Goal: Information Seeking & Learning: Find specific fact

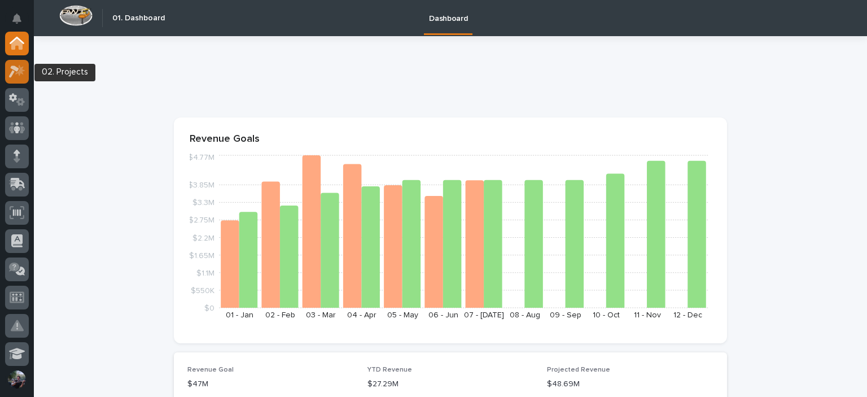
click at [28, 75] on link at bounding box center [17, 72] width 24 height 24
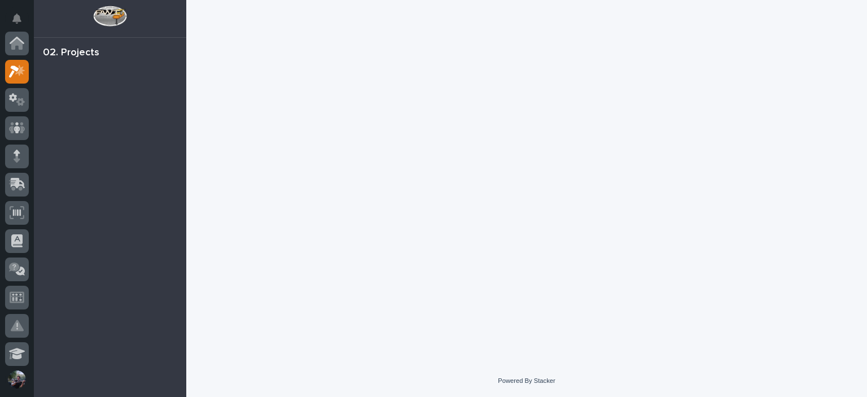
scroll to position [28, 0]
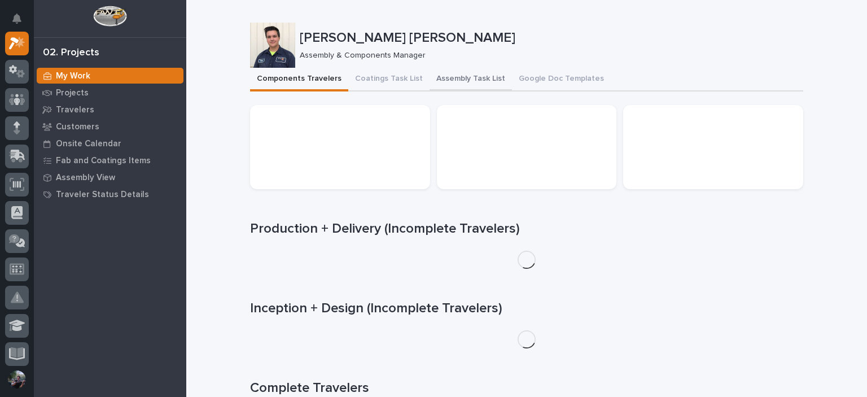
click at [429, 72] on button "Assembly Task List" at bounding box center [470, 80] width 82 height 24
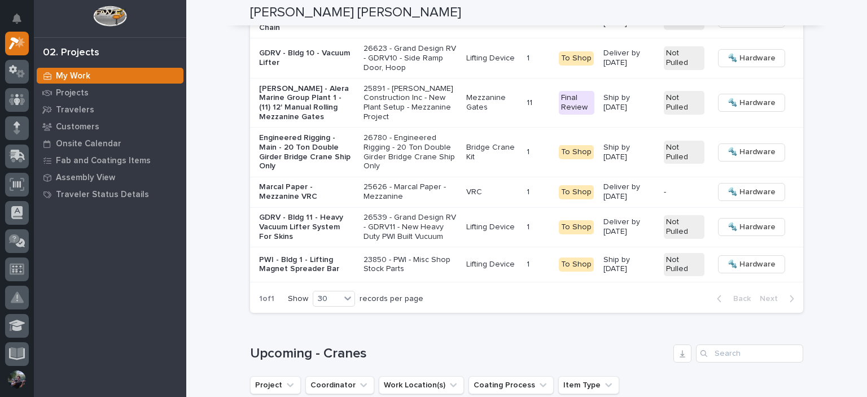
scroll to position [1768, 0]
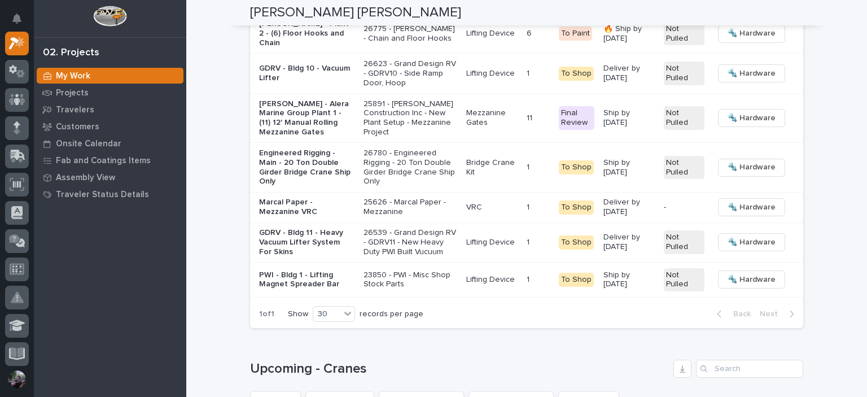
click at [815, 106] on div "Loading... Saving… Loading... Saving… Kyle Dean Miller Kyle Dean Miller Assembl…" at bounding box center [526, 211] width 681 height 3959
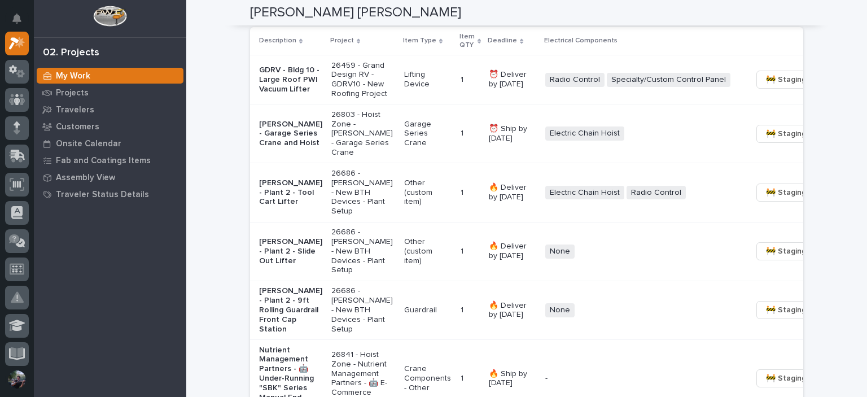
scroll to position [827, 0]
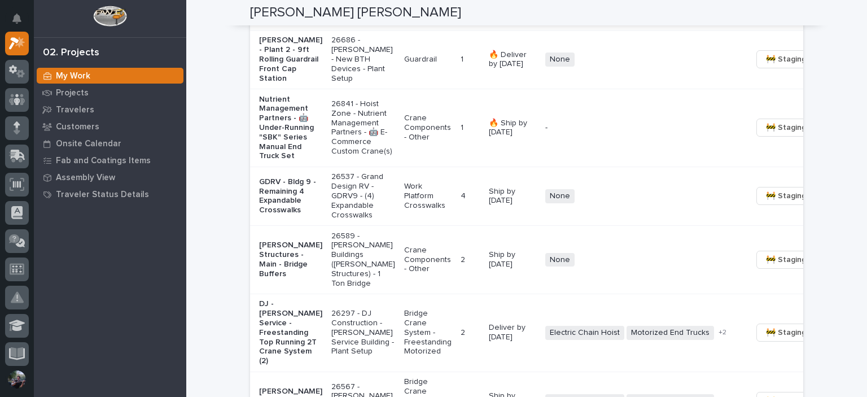
scroll to position [1279, 0]
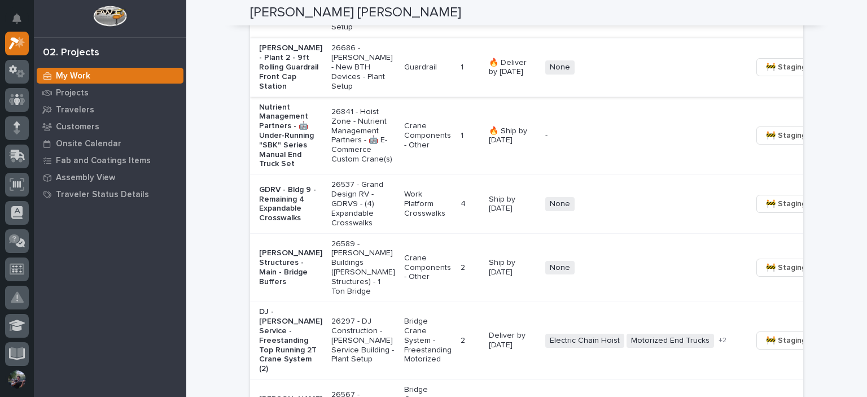
scroll to position [1204, 0]
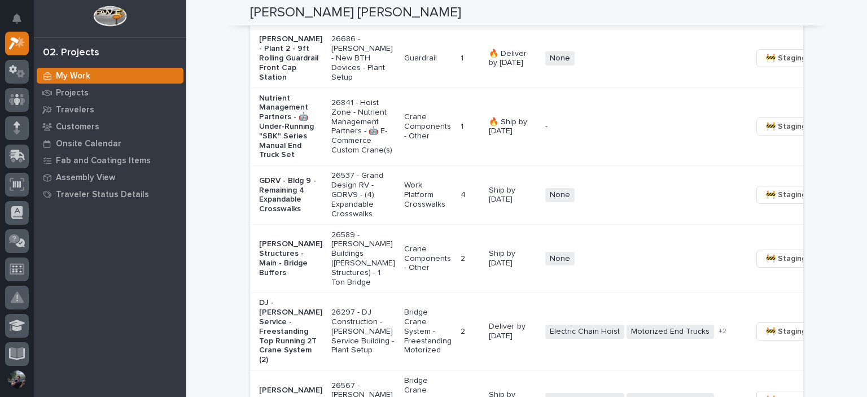
click at [294, 160] on p "Nutrient Management Partners - 🤖 Under-Running "SBK" Series Manual End Truck Set" at bounding box center [290, 127] width 63 height 67
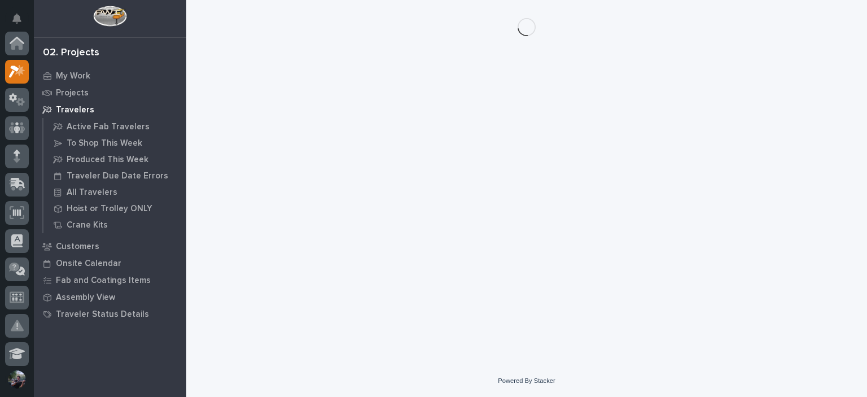
scroll to position [28, 0]
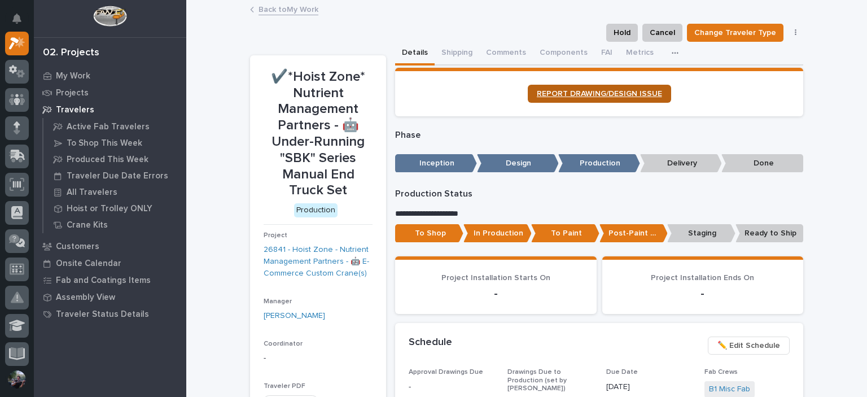
click at [583, 85] on link "REPORT DRAWING/DESIGN ISSUE" at bounding box center [599, 94] width 143 height 18
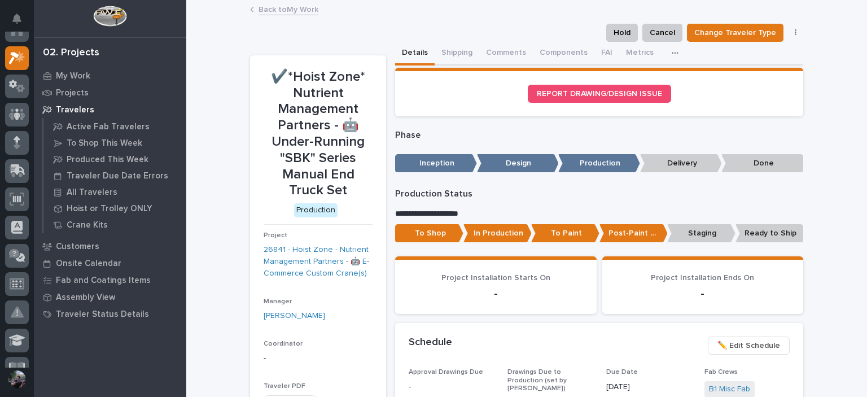
scroll to position [0, 0]
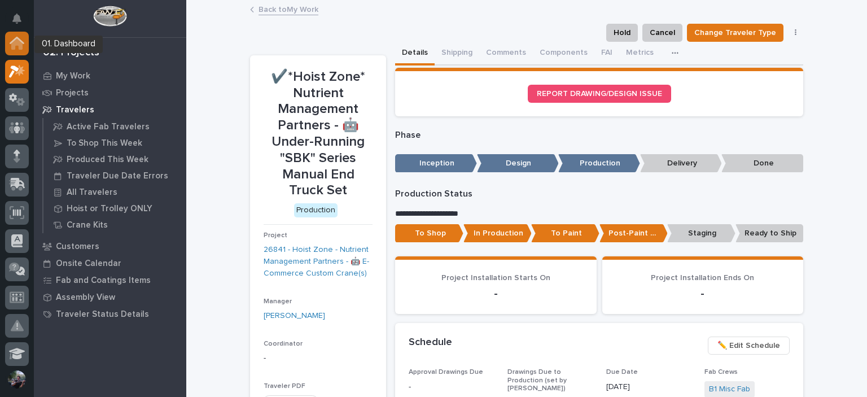
click at [24, 49] on div at bounding box center [17, 44] width 24 height 24
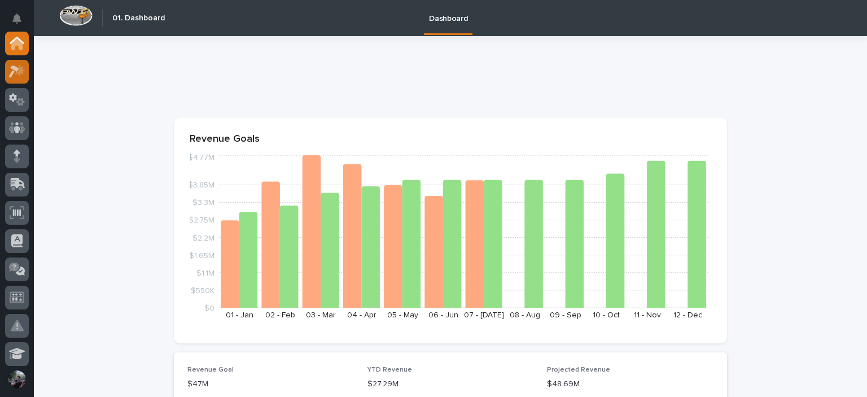
click at [16, 71] on icon at bounding box center [14, 71] width 10 height 12
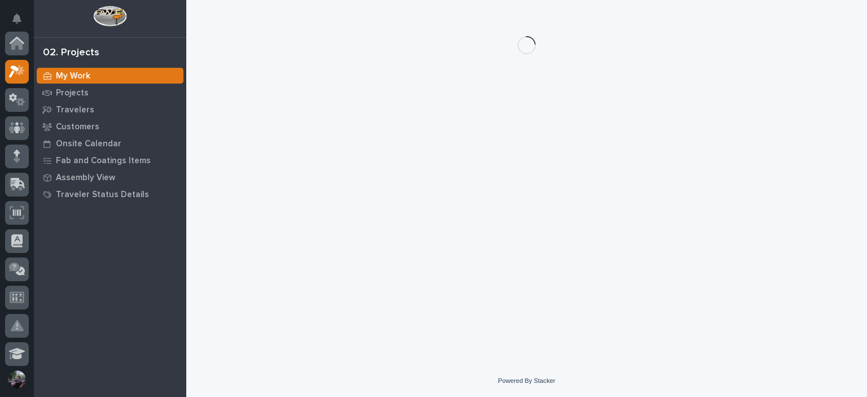
scroll to position [28, 0]
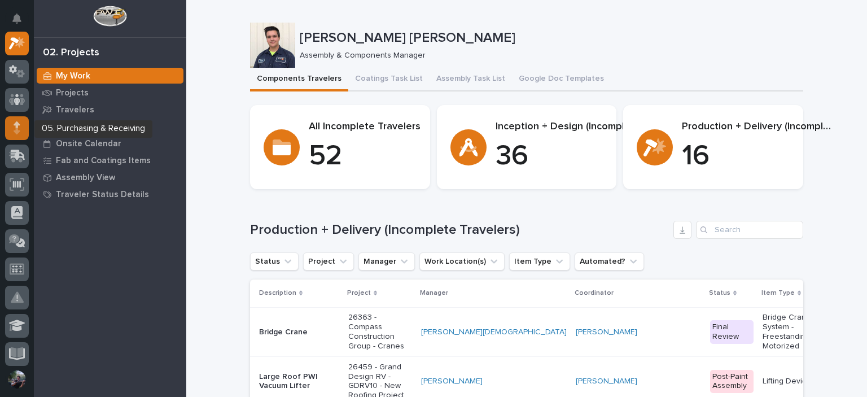
click at [16, 129] on icon at bounding box center [17, 131] width 6 height 6
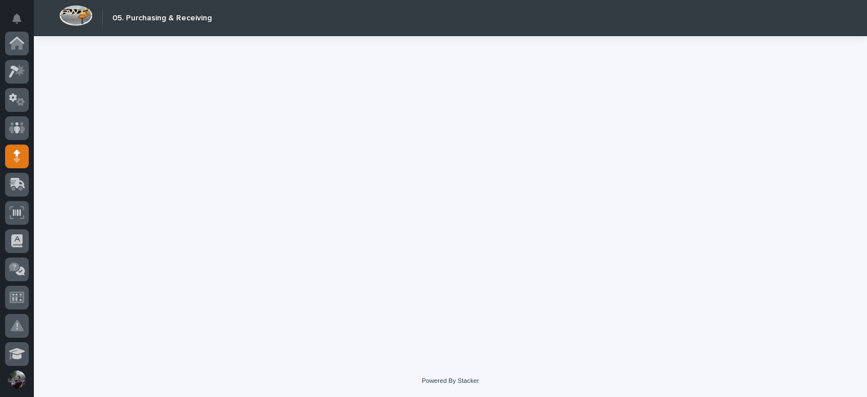
scroll to position [113, 0]
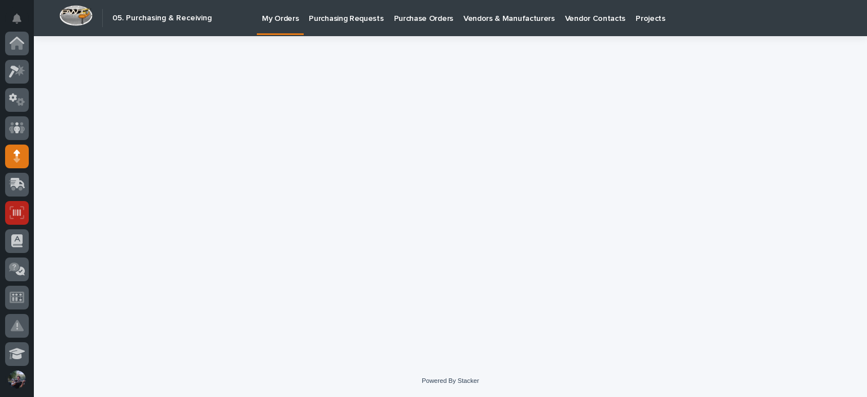
scroll to position [113, 0]
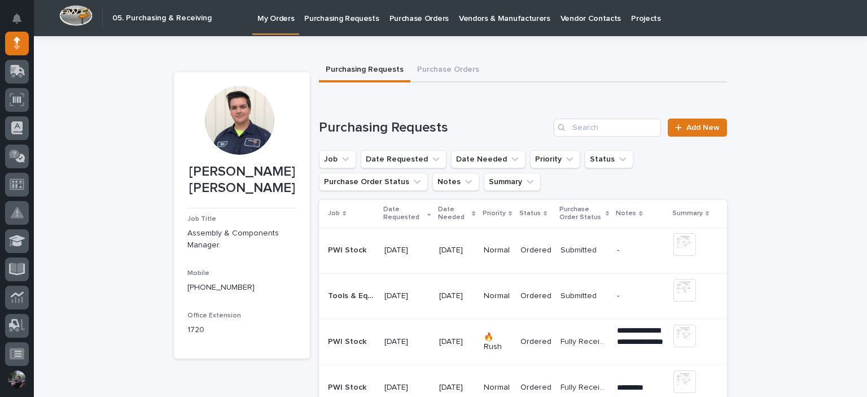
click at [333, 25] on link "Purchasing Requests" at bounding box center [341, 17] width 85 height 35
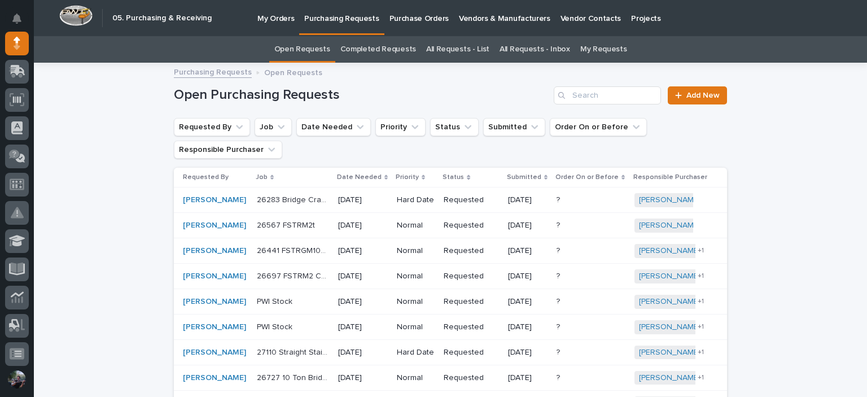
click at [287, 14] on p "My Orders" at bounding box center [275, 12] width 37 height 24
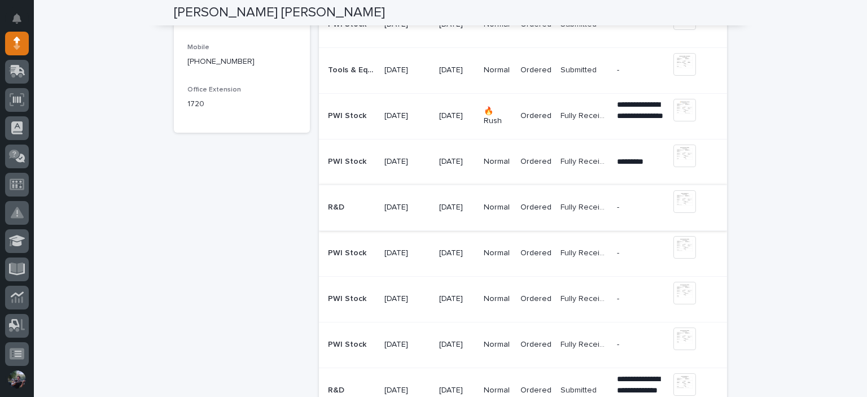
scroll to position [150, 0]
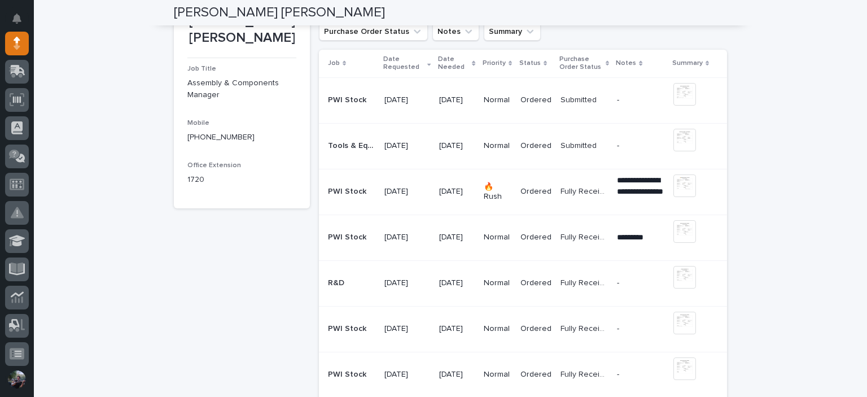
click at [386, 146] on p "[DATE]" at bounding box center [406, 146] width 45 height 10
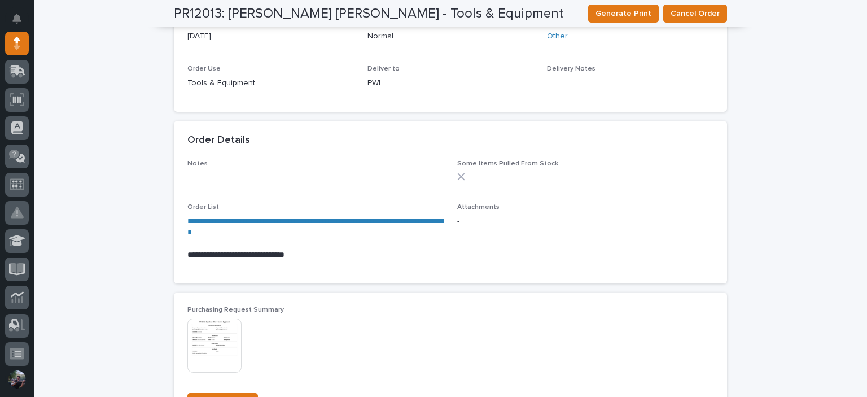
scroll to position [831, 0]
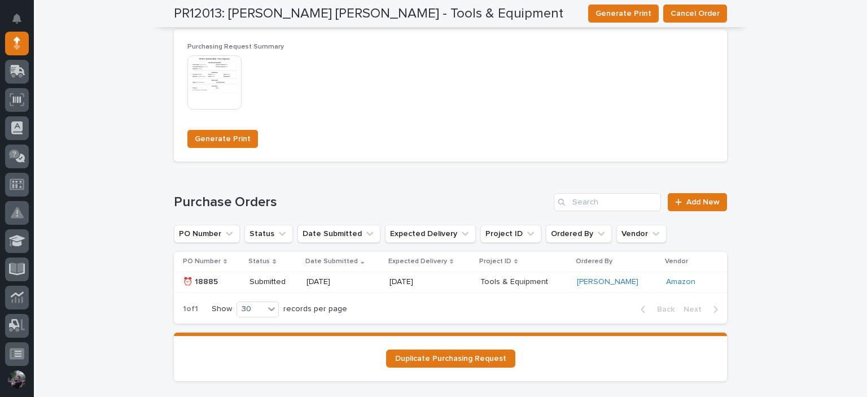
click at [287, 279] on p "Submitted" at bounding box center [273, 282] width 48 height 10
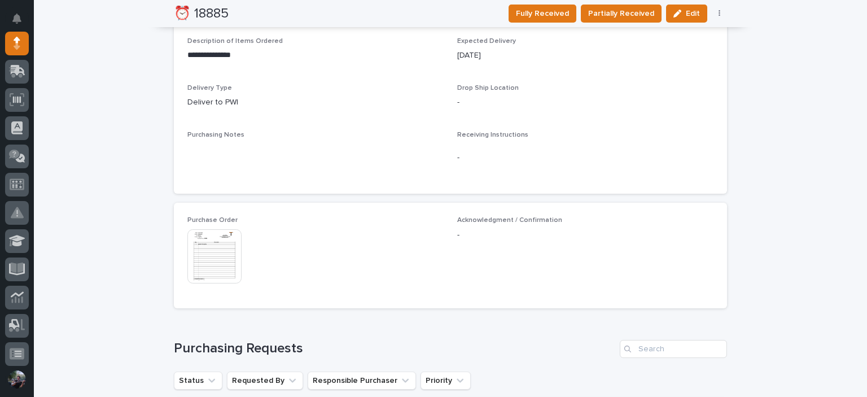
scroll to position [572, 0]
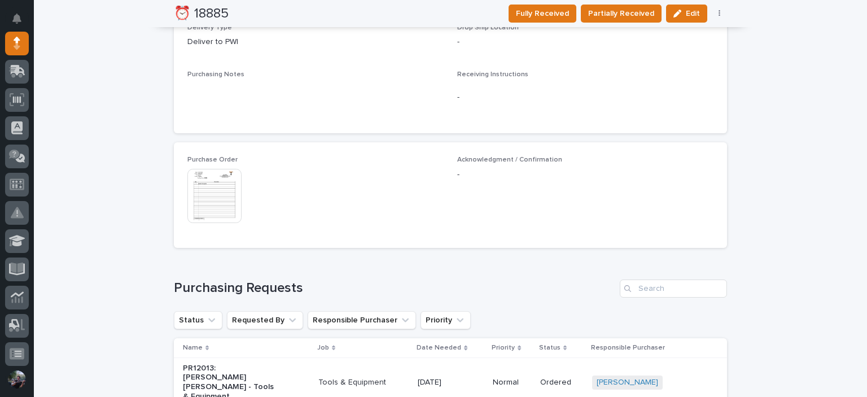
click at [208, 198] on img at bounding box center [214, 196] width 54 height 54
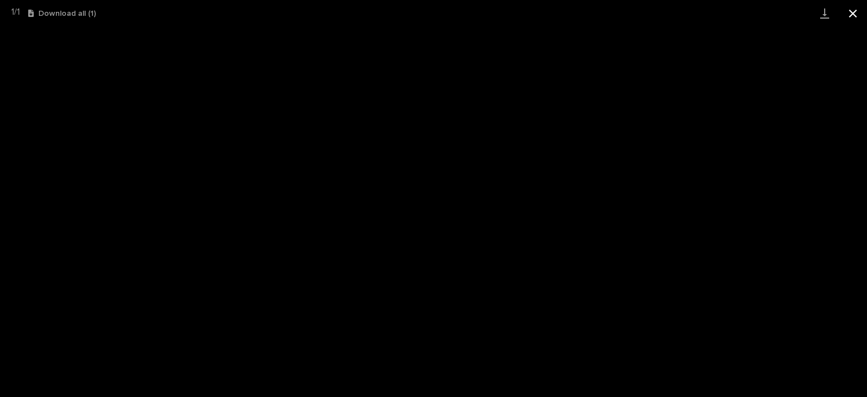
click at [848, 12] on button "Close gallery" at bounding box center [853, 13] width 28 height 27
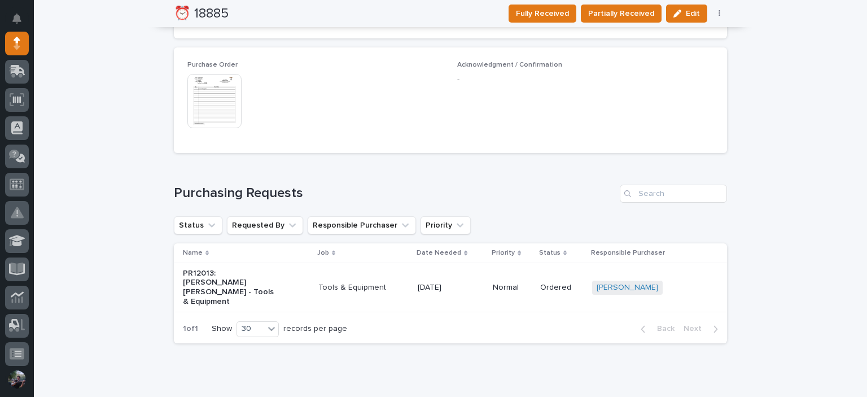
scroll to position [691, 0]
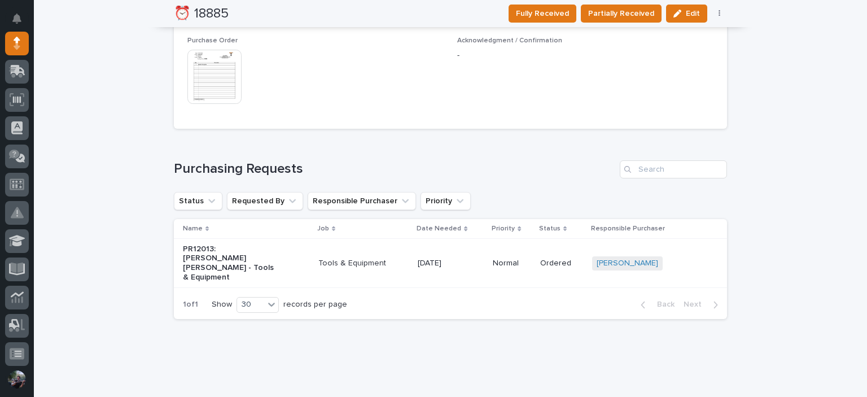
click at [203, 73] on img at bounding box center [214, 77] width 54 height 54
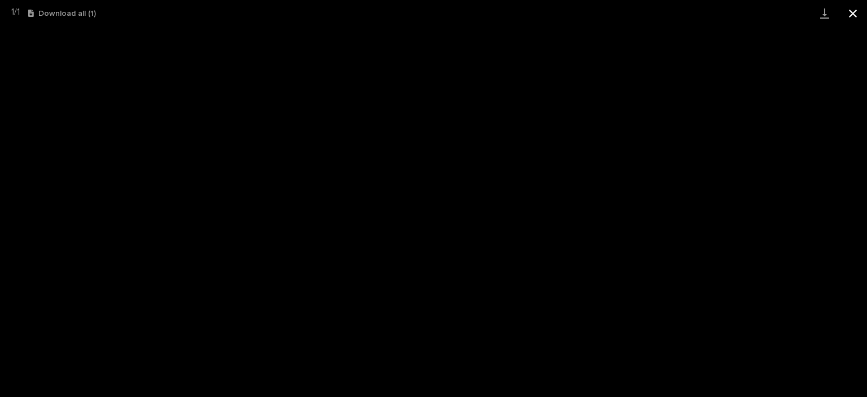
click at [860, 21] on button "Close gallery" at bounding box center [853, 13] width 28 height 27
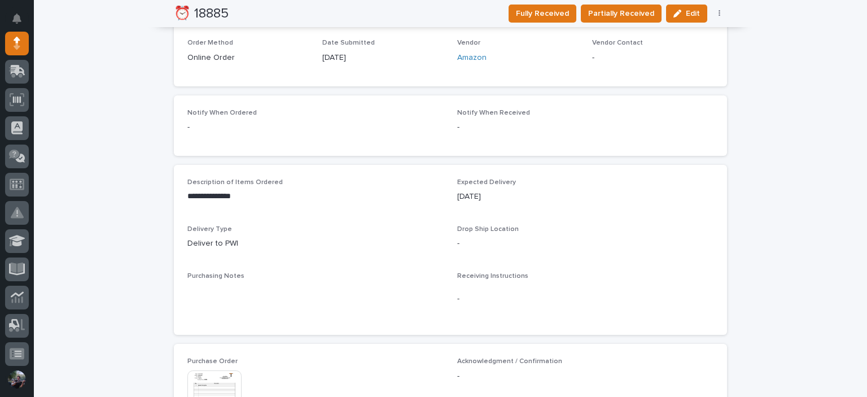
scroll to position [278, 0]
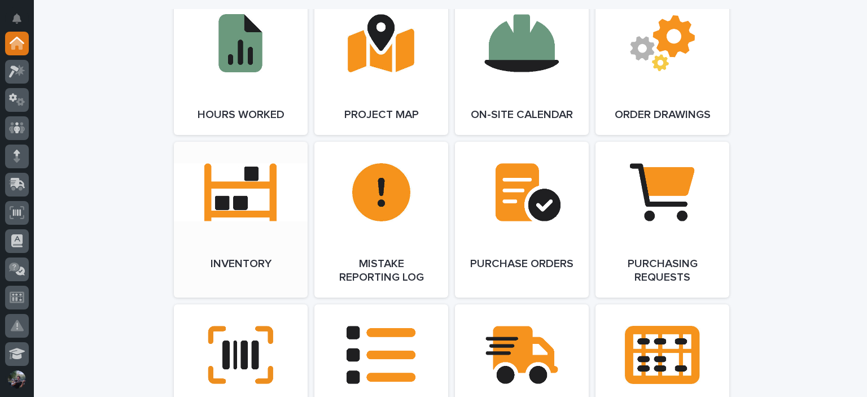
scroll to position [1204, 0]
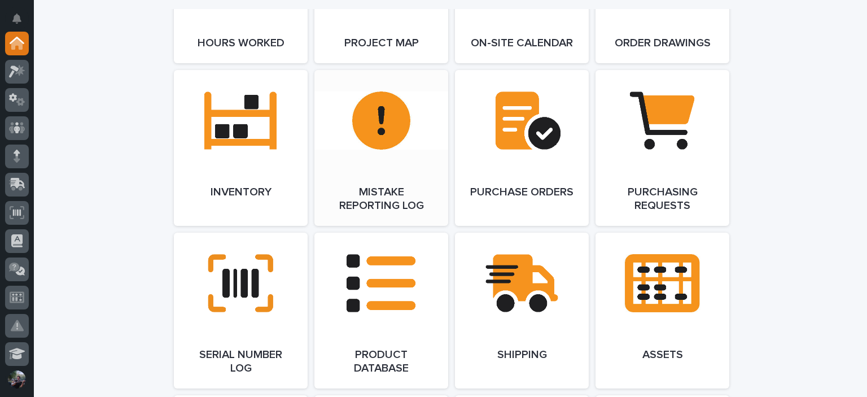
click at [375, 191] on link "Open Link" at bounding box center [381, 148] width 134 height 156
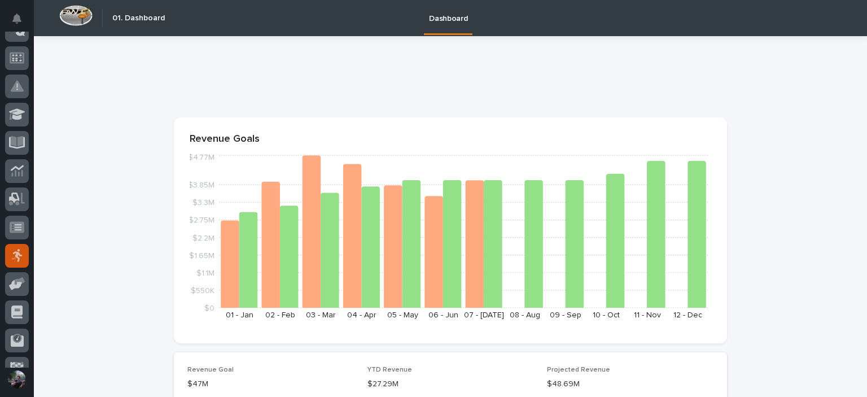
scroll to position [263, 0]
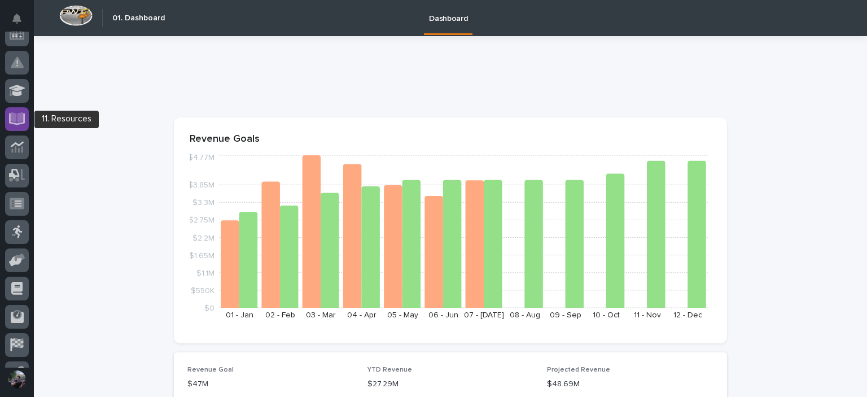
click at [20, 113] on icon at bounding box center [17, 117] width 13 height 11
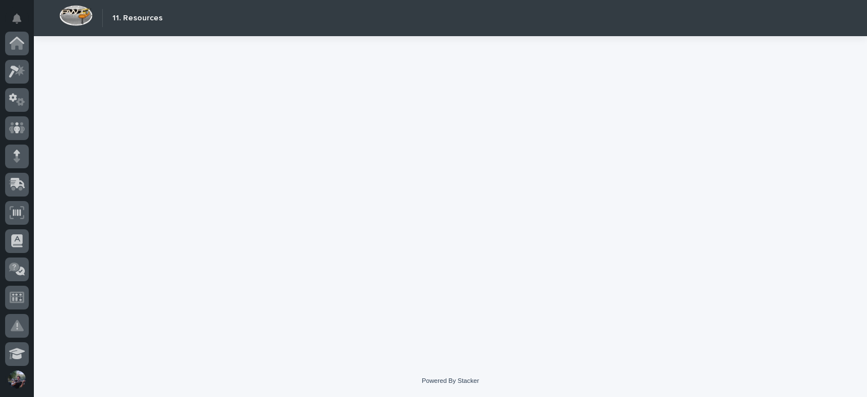
scroll to position [313, 0]
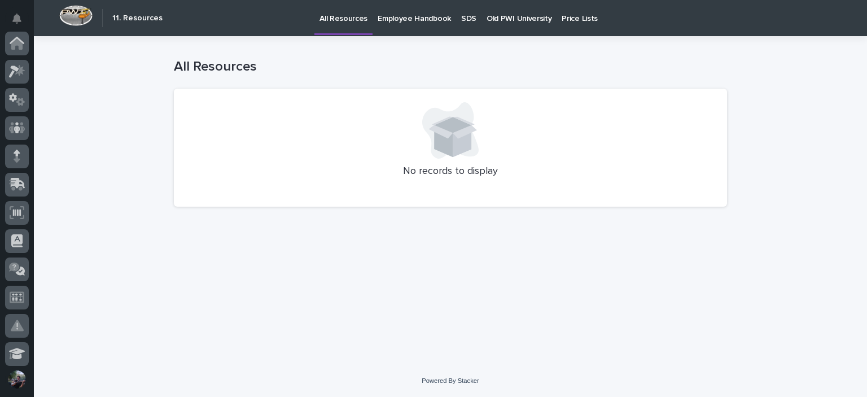
scroll to position [313, 0]
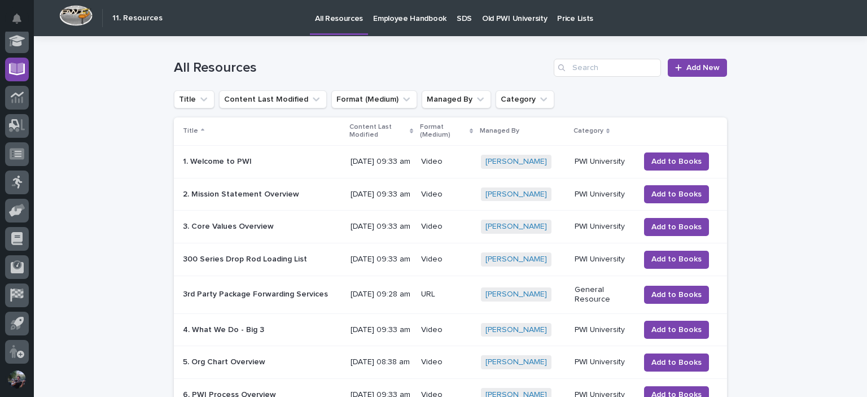
click at [410, 25] on link "Employee Handbook" at bounding box center [410, 17] width 84 height 35
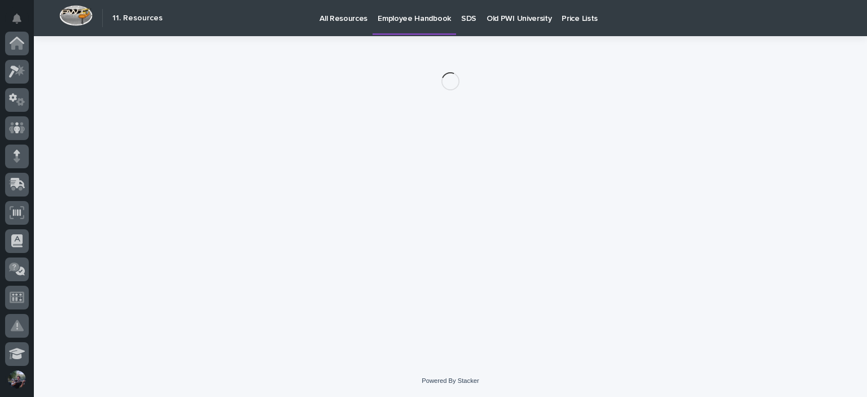
scroll to position [313, 0]
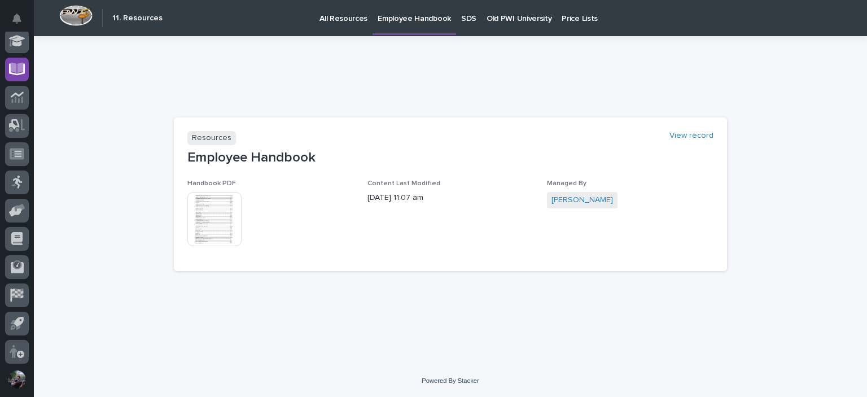
click at [197, 211] on img at bounding box center [214, 219] width 54 height 54
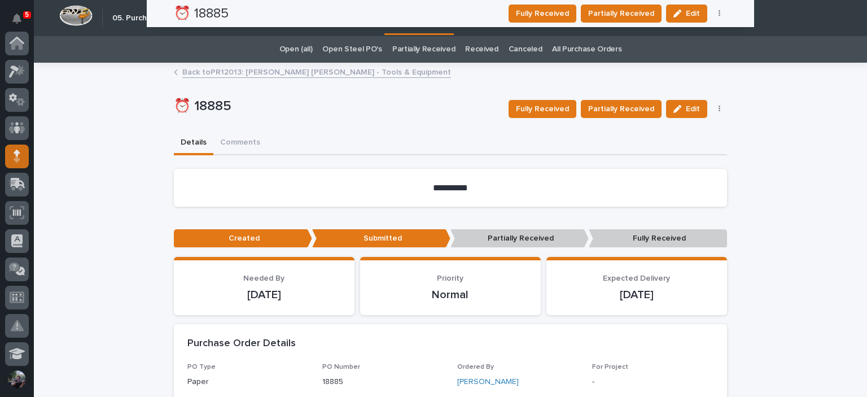
scroll to position [113, 0]
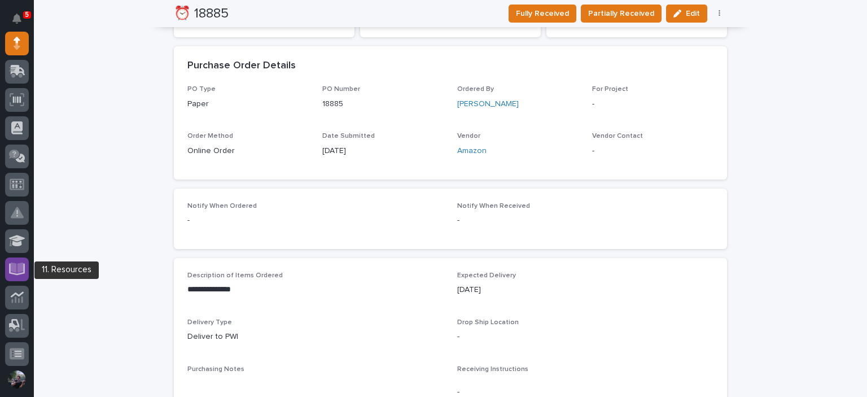
click at [18, 268] on icon at bounding box center [17, 267] width 13 height 11
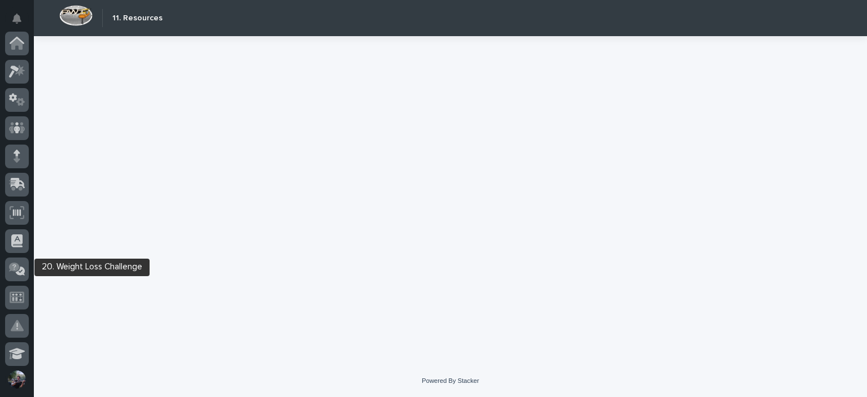
scroll to position [313, 0]
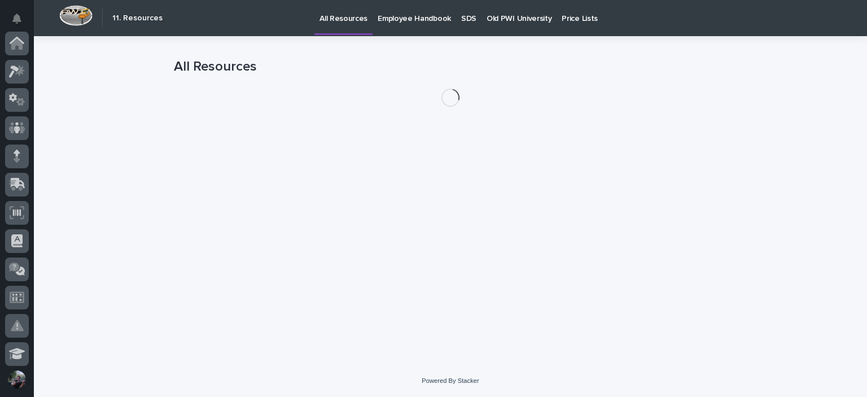
scroll to position [313, 0]
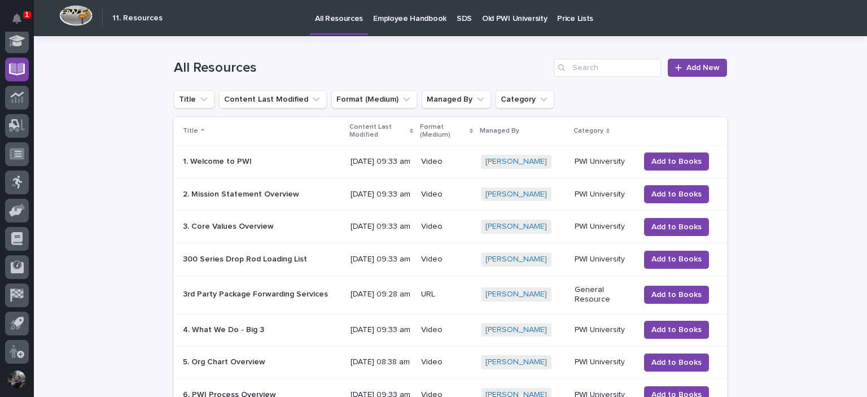
click at [498, 16] on p "Old PWI University" at bounding box center [514, 12] width 65 height 24
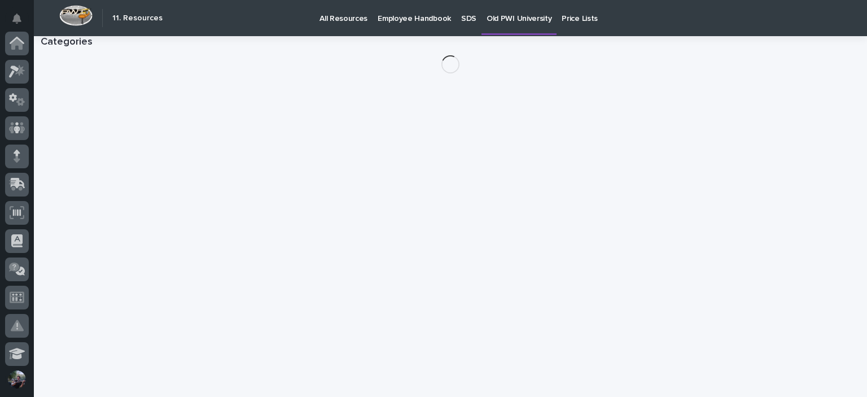
scroll to position [313, 0]
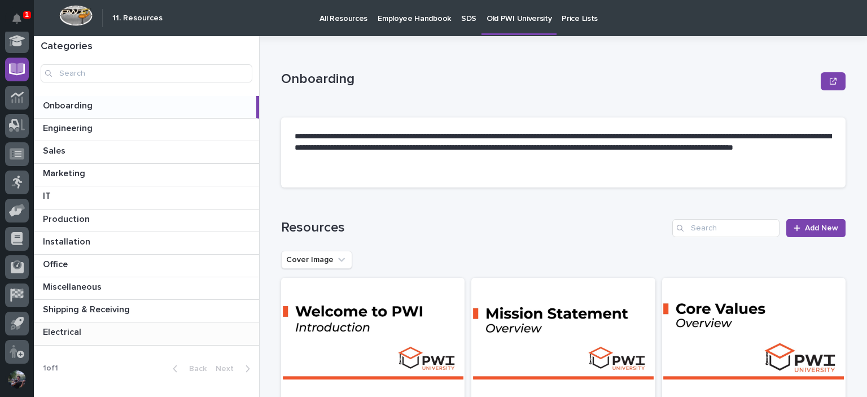
click at [85, 328] on p at bounding box center [149, 332] width 212 height 11
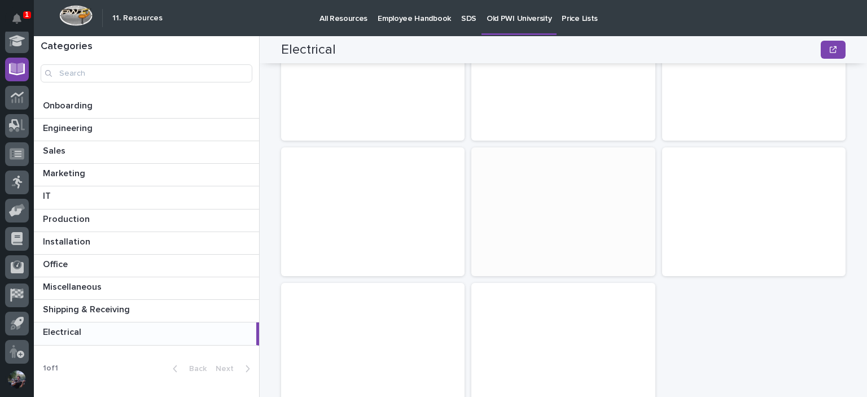
scroll to position [339, 0]
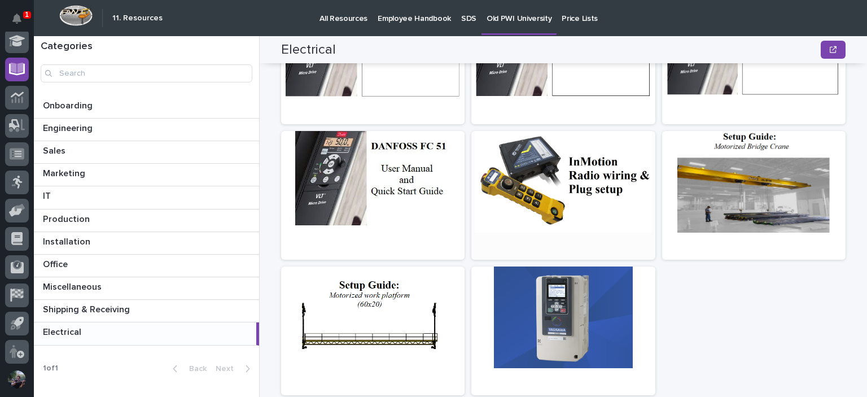
click at [582, 203] on div at bounding box center [562, 182] width 183 height 102
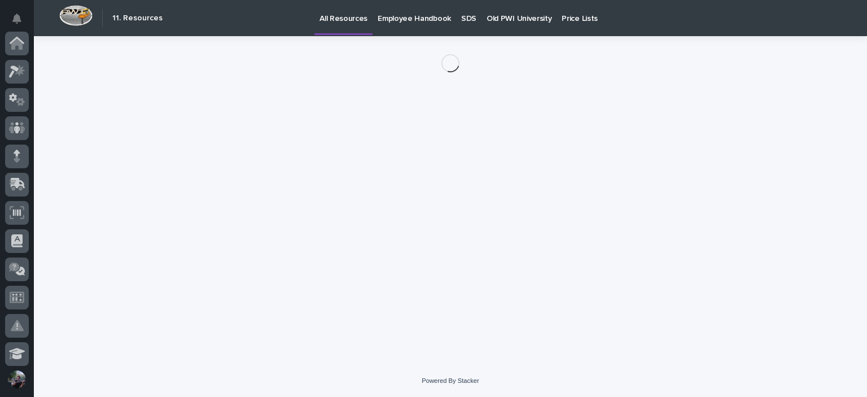
scroll to position [313, 0]
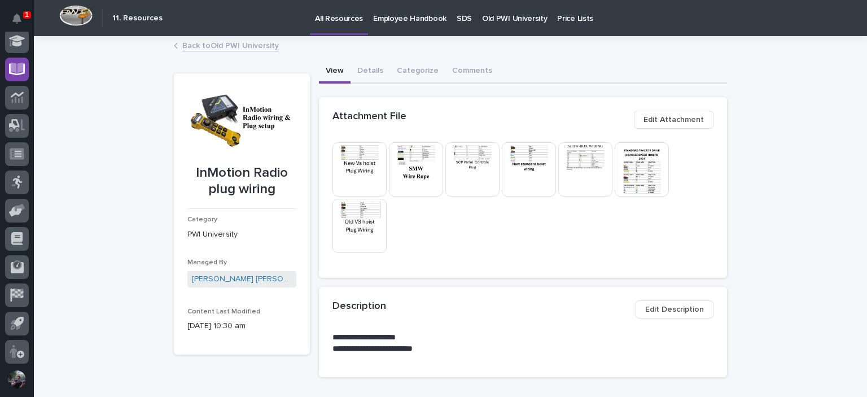
click at [647, 170] on img at bounding box center [642, 169] width 54 height 54
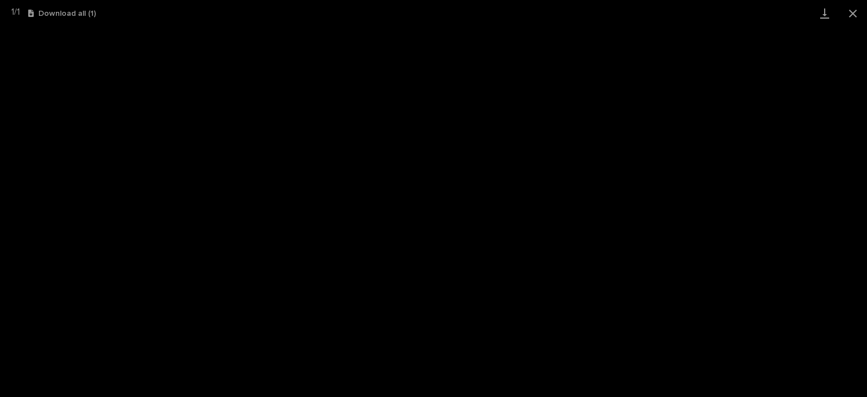
scroll to position [313, 0]
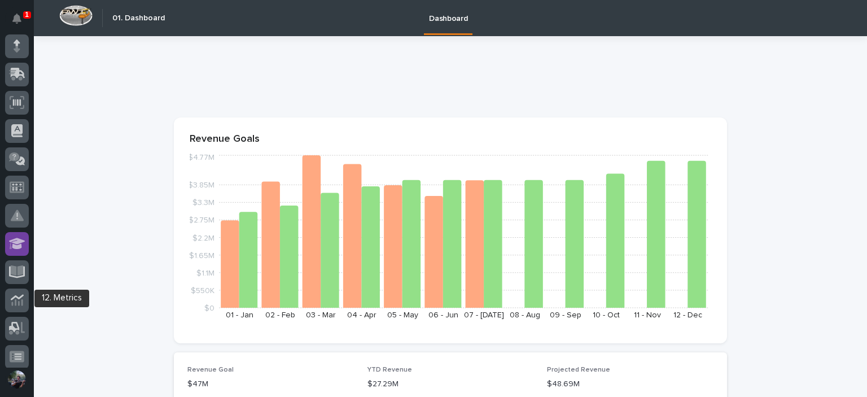
scroll to position [113, 0]
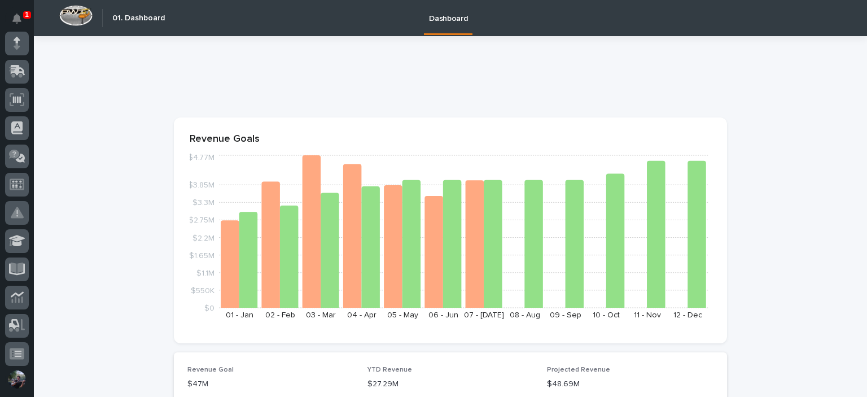
click at [30, 266] on div at bounding box center [17, 200] width 34 height 336
click at [20, 265] on icon at bounding box center [17, 267] width 13 height 11
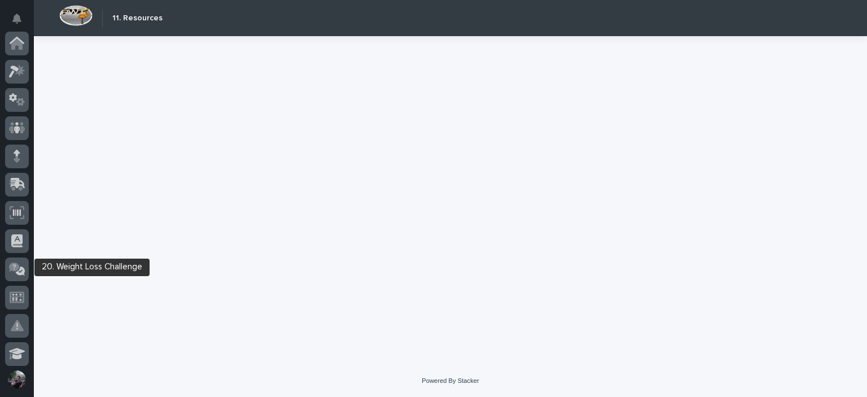
scroll to position [313, 0]
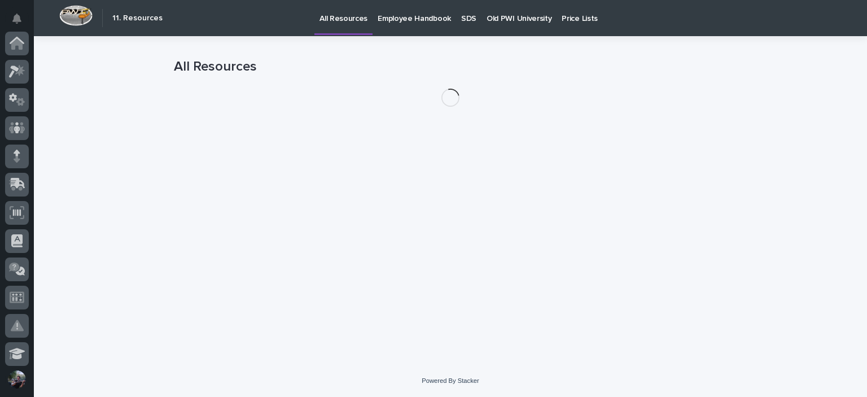
scroll to position [313, 0]
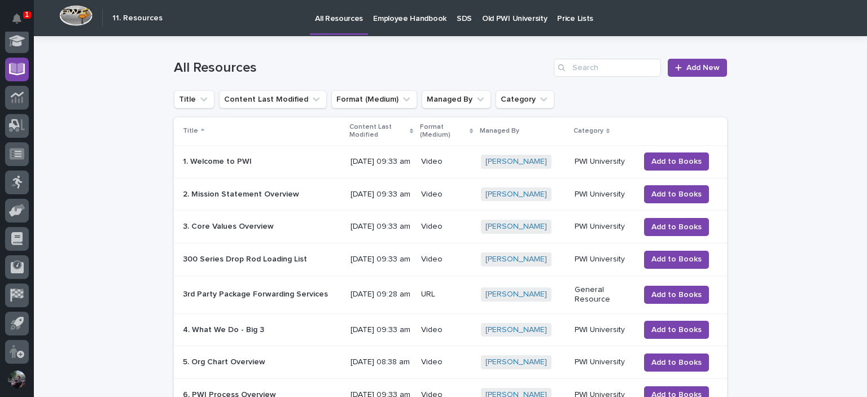
click at [484, 16] on p "Old PWI University" at bounding box center [514, 12] width 65 height 24
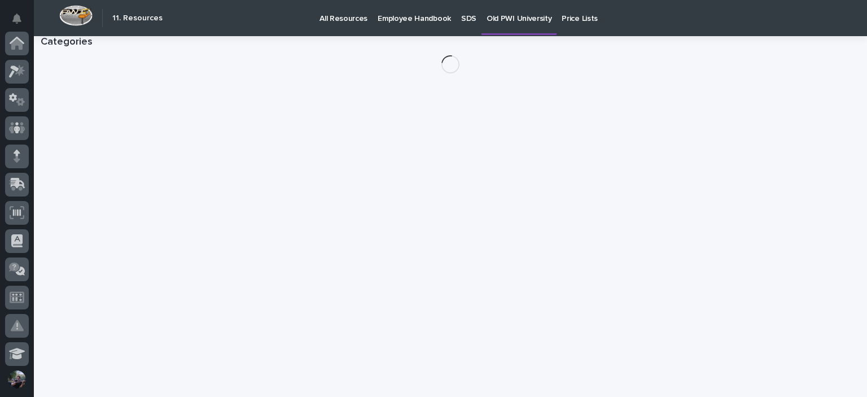
scroll to position [313, 0]
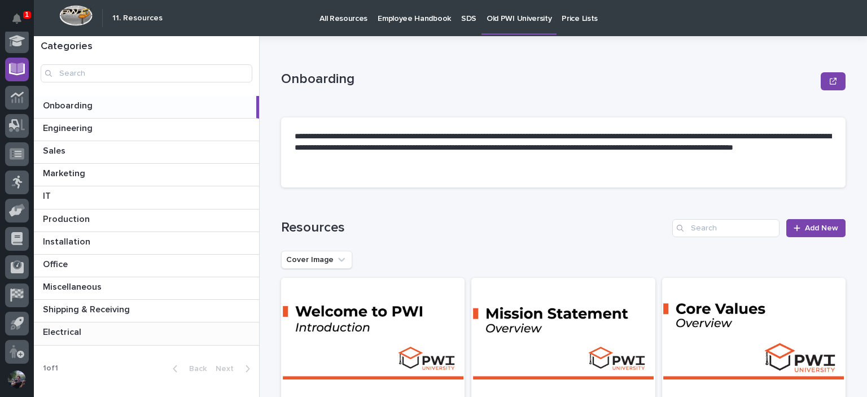
click at [72, 337] on div "Electrical Electrical" at bounding box center [146, 333] width 225 height 22
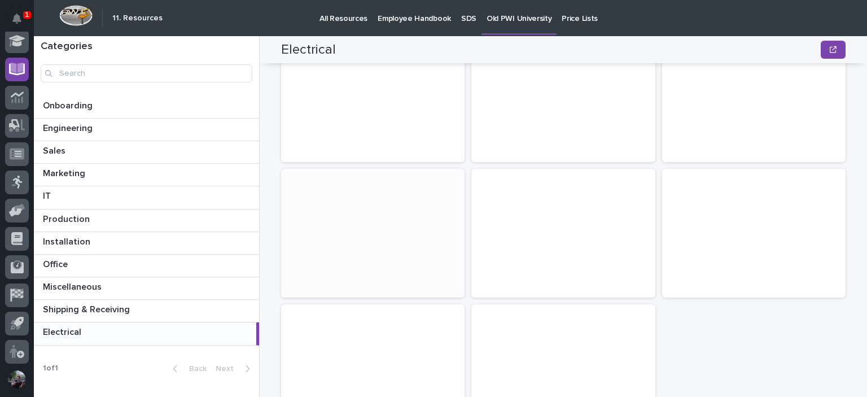
scroll to position [376, 0]
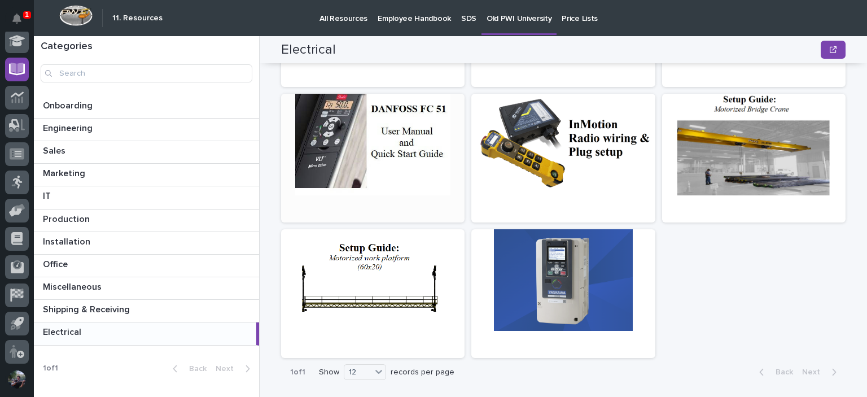
click at [381, 156] on div at bounding box center [372, 145] width 183 height 102
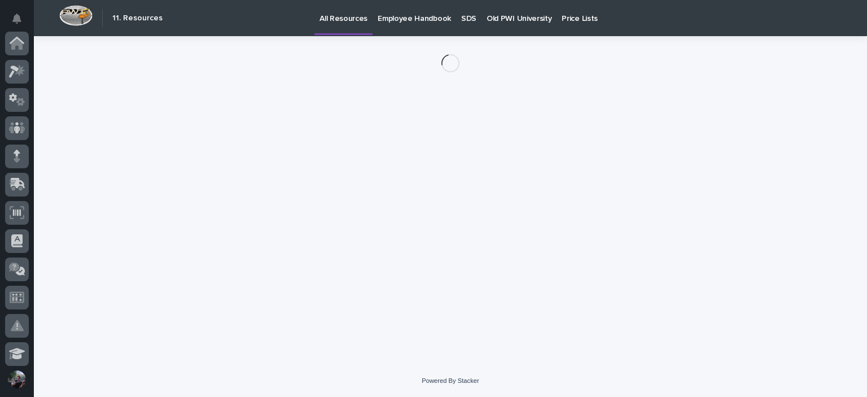
scroll to position [313, 0]
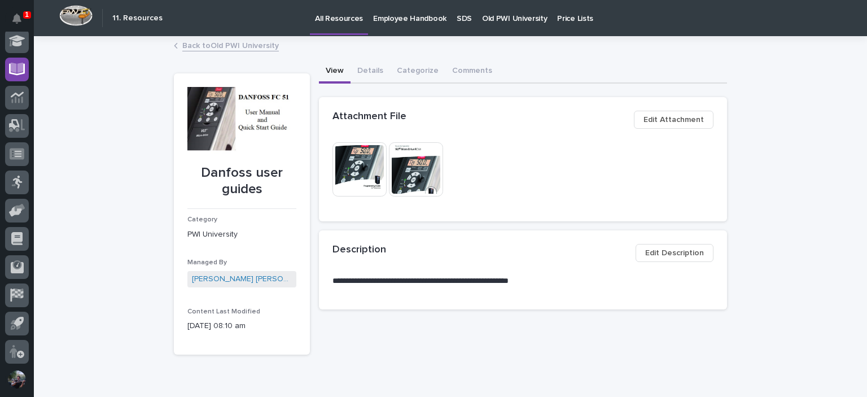
click at [406, 165] on img at bounding box center [416, 169] width 54 height 54
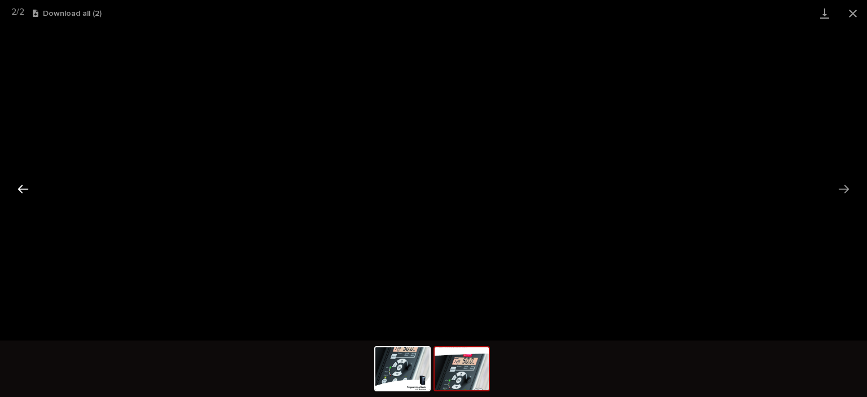
click at [30, 194] on button "Previous slide" at bounding box center [23, 189] width 24 height 22
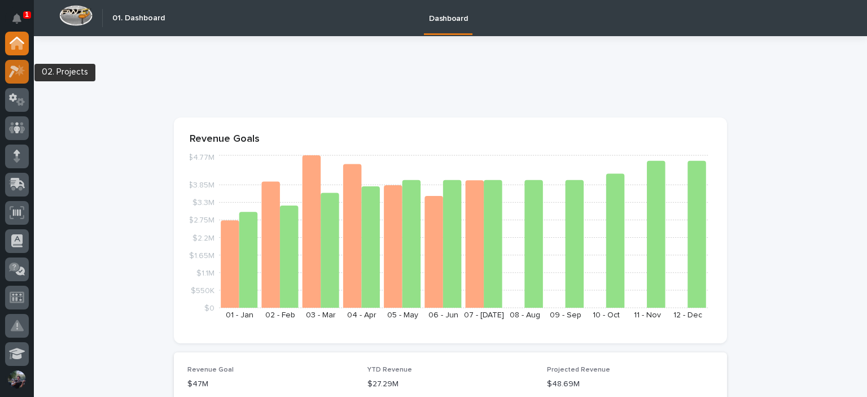
click at [25, 81] on link at bounding box center [17, 72] width 24 height 24
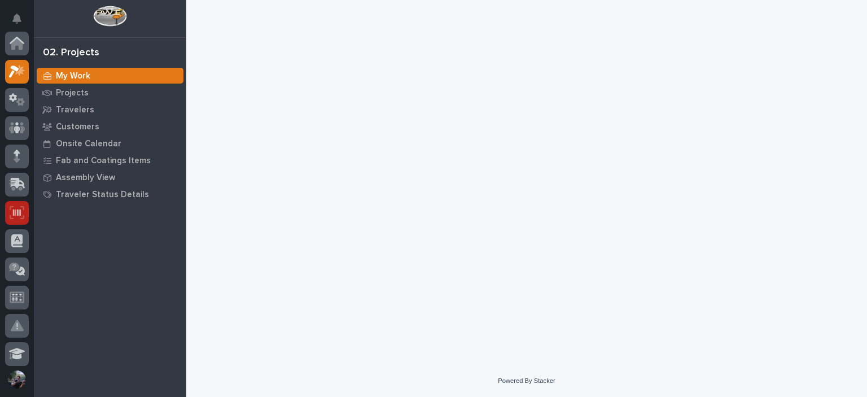
scroll to position [28, 0]
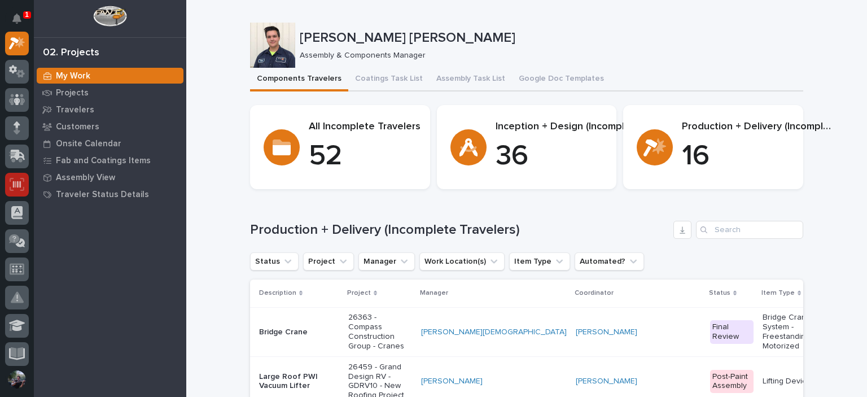
click at [16, 187] on icon at bounding box center [17, 184] width 8 height 7
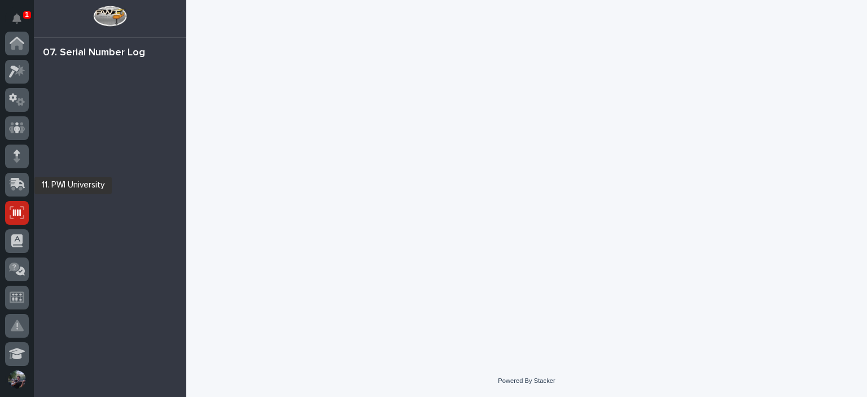
scroll to position [169, 0]
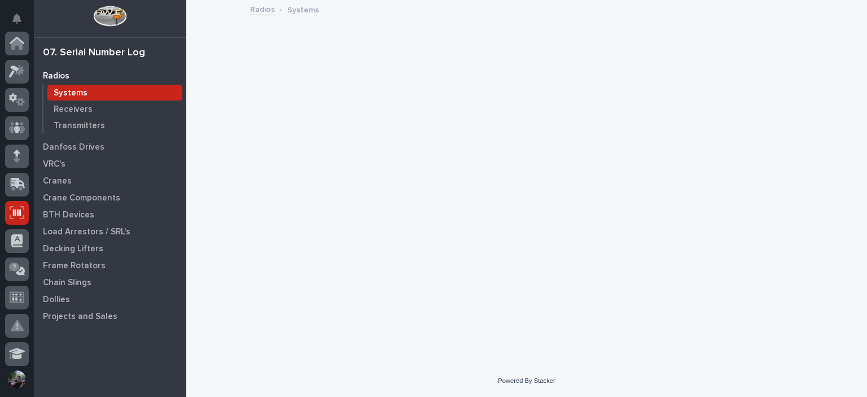
scroll to position [169, 0]
click at [64, 203] on p "Crane Components" at bounding box center [81, 198] width 77 height 10
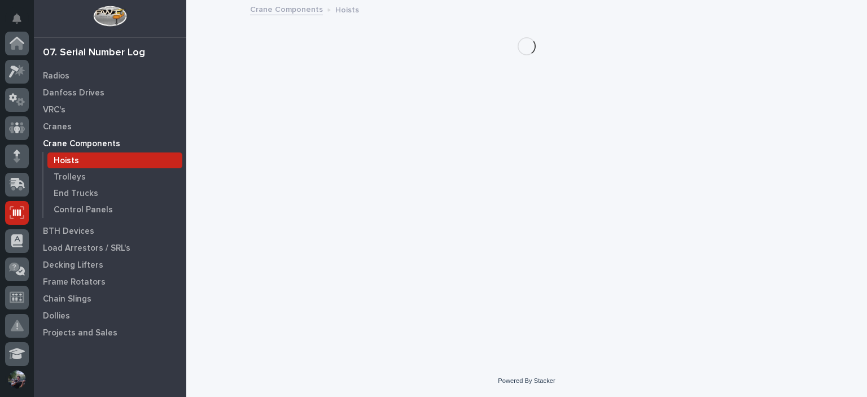
scroll to position [169, 0]
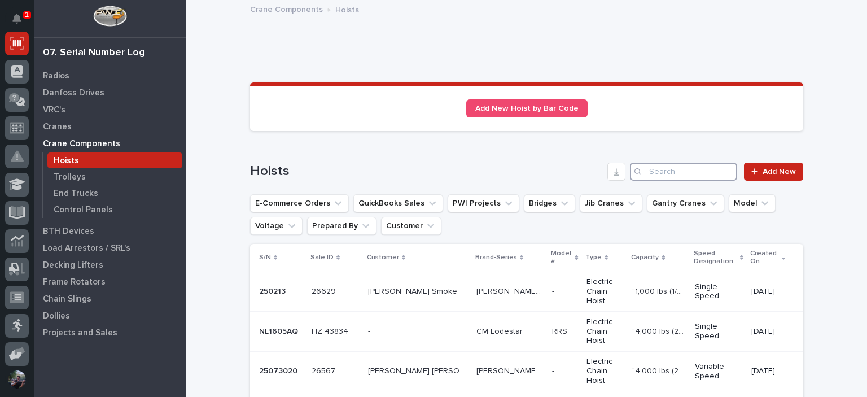
click at [681, 177] on input "Search" at bounding box center [683, 172] width 107 height 18
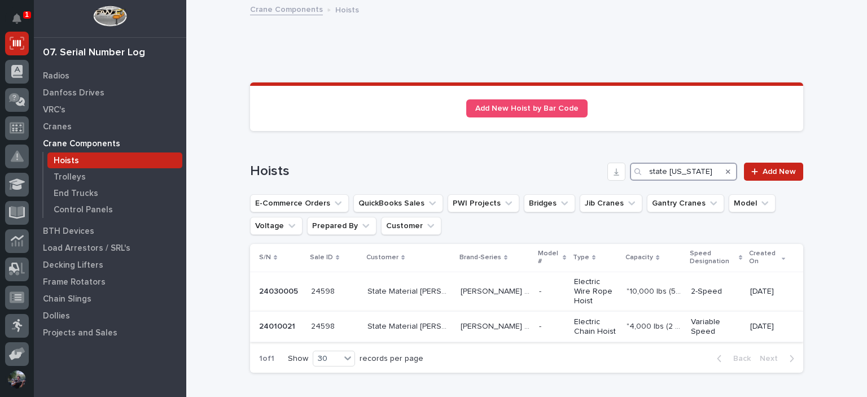
type input "state [US_STATE]"
click at [397, 319] on p "State Material [PERSON_NAME] supply" at bounding box center [410, 325] width 86 height 12
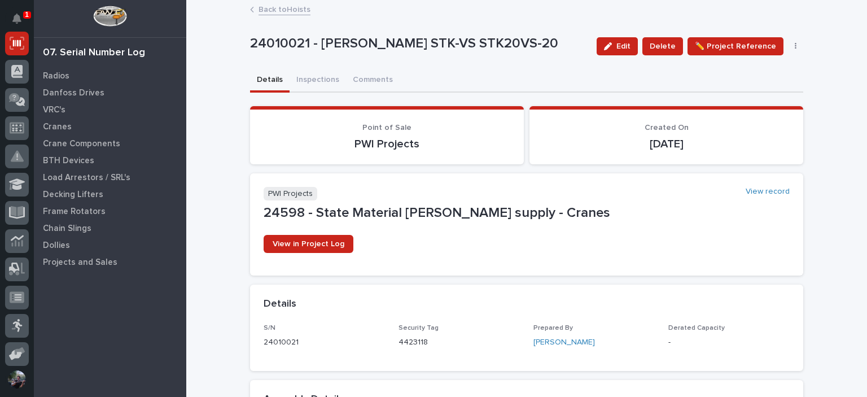
click at [268, 12] on link "Back to Hoists" at bounding box center [284, 8] width 52 height 13
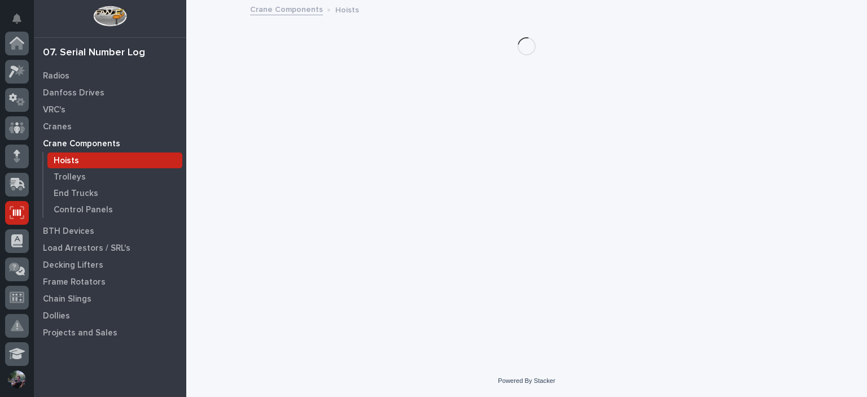
scroll to position [169, 0]
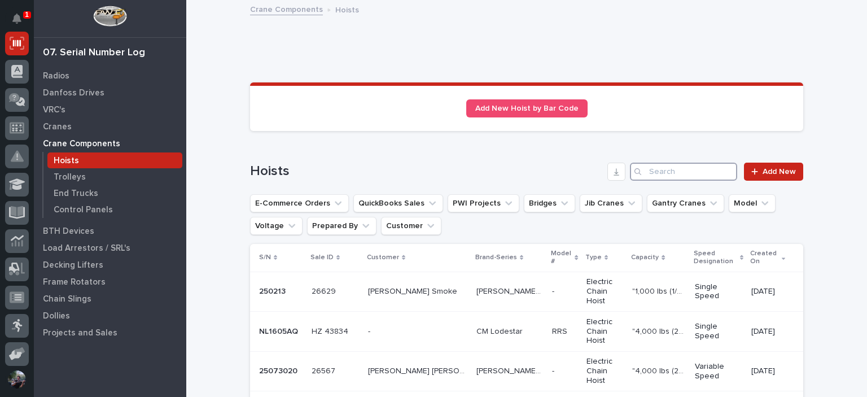
click at [652, 173] on input "Search" at bounding box center [683, 172] width 107 height 18
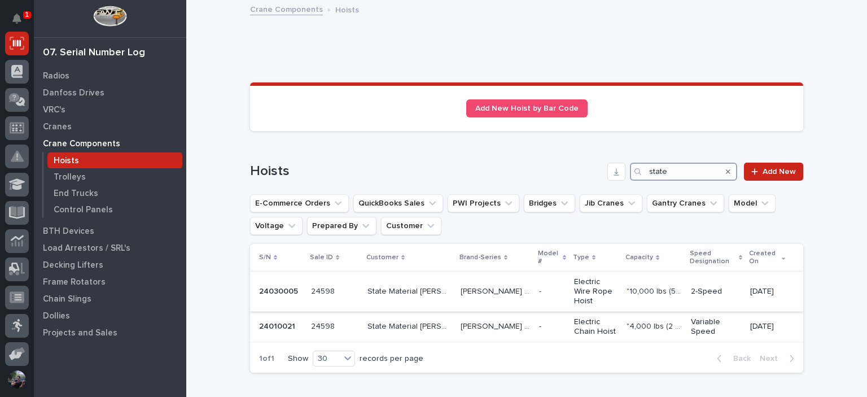
type input "state"
click at [574, 284] on p "Electric Wire Rope Hoist" at bounding box center [595, 291] width 43 height 28
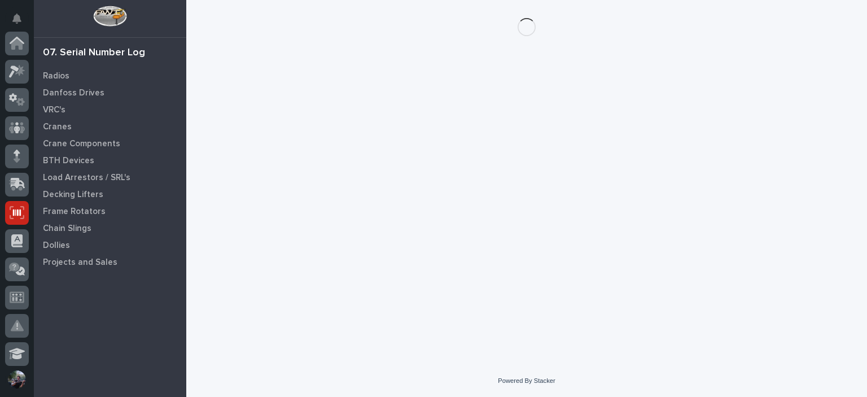
scroll to position [169, 0]
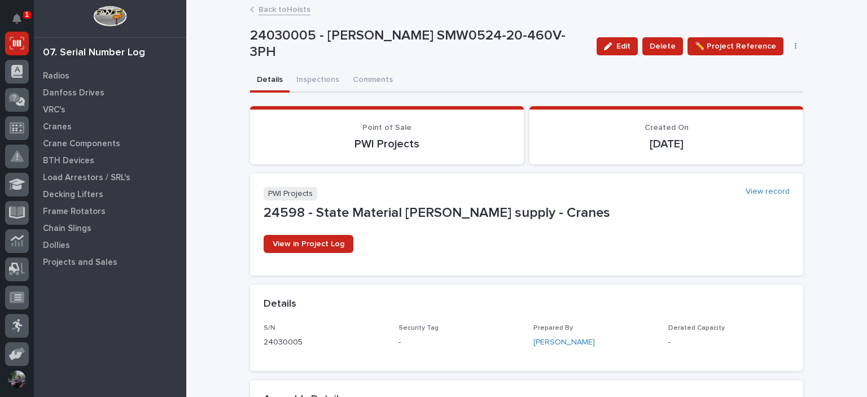
click at [435, 258] on div "View in Project Log" at bounding box center [527, 248] width 526 height 27
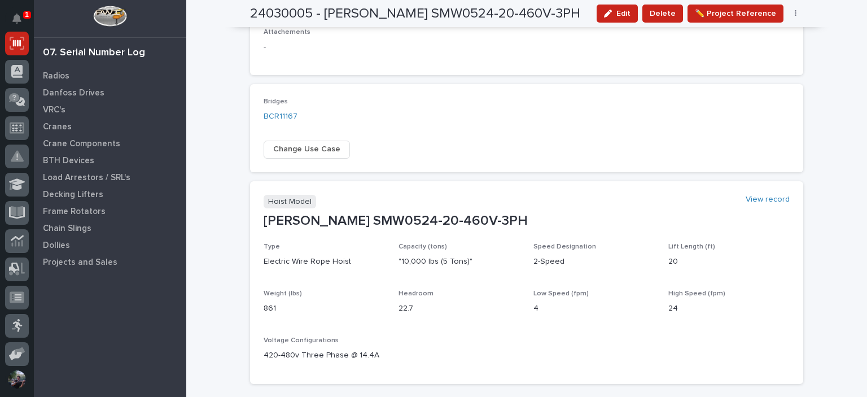
scroll to position [557, 0]
